Goal: Check status: Check status

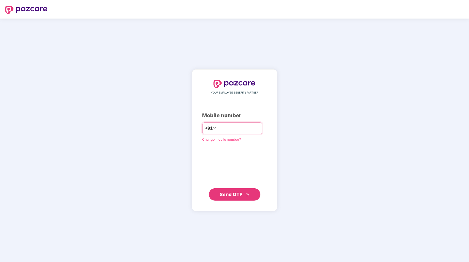
click at [217, 128] on input "**********" at bounding box center [238, 128] width 42 height 8
type input "**********"
click at [247, 197] on span "Send OTP" at bounding box center [235, 194] width 30 height 7
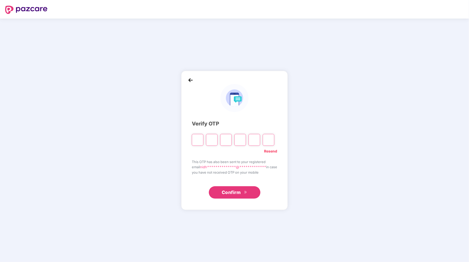
type input "*"
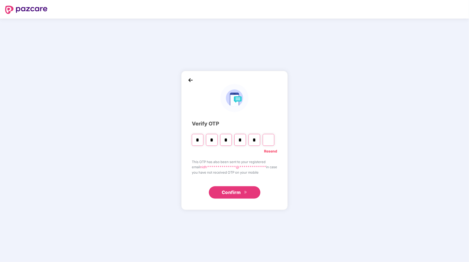
type input "*"
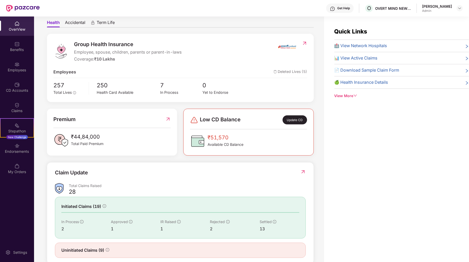
scroll to position [52, 0]
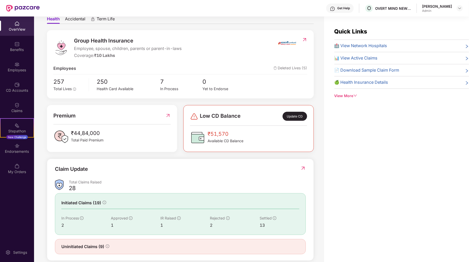
drag, startPoint x: 164, startPoint y: 88, endPoint x: 202, endPoint y: 60, distance: 46.8
click at [202, 60] on div "Group Health Insurance Employee, spouse, children, parents or parent-in-laws Co…" at bounding box center [180, 64] width 267 height 68
click at [169, 88] on div "In Process" at bounding box center [181, 89] width 42 height 6
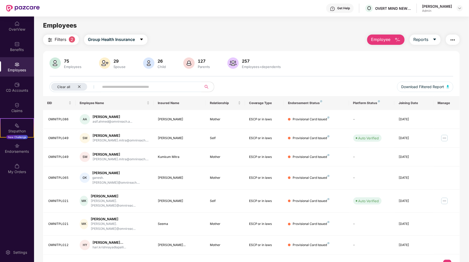
click at [15, 67] on div "Employees" at bounding box center [17, 66] width 34 height 19
click at [15, 64] on img at bounding box center [16, 64] width 5 height 5
click at [19, 146] on img at bounding box center [16, 145] width 5 height 5
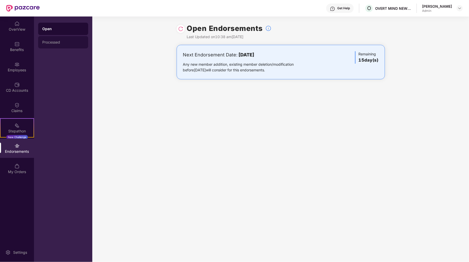
click at [50, 41] on div "Processed" at bounding box center [63, 42] width 42 height 4
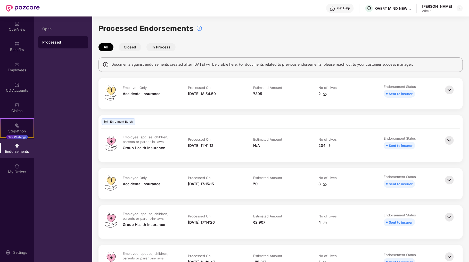
click at [154, 48] on button "In Process" at bounding box center [160, 47] width 29 height 8
click at [15, 68] on div "Employees" at bounding box center [17, 70] width 34 height 5
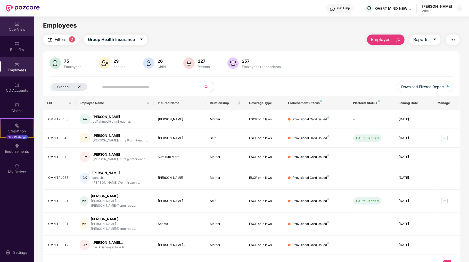
click at [19, 31] on div "OverView" at bounding box center [17, 29] width 34 height 5
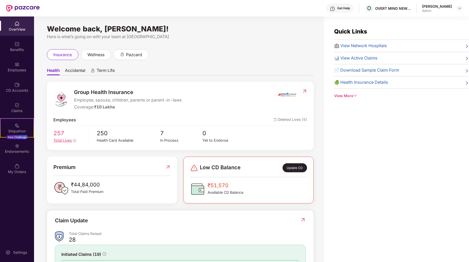
click at [65, 140] on span "Total Lives" at bounding box center [62, 140] width 19 height 4
